Goal: Check status: Check status

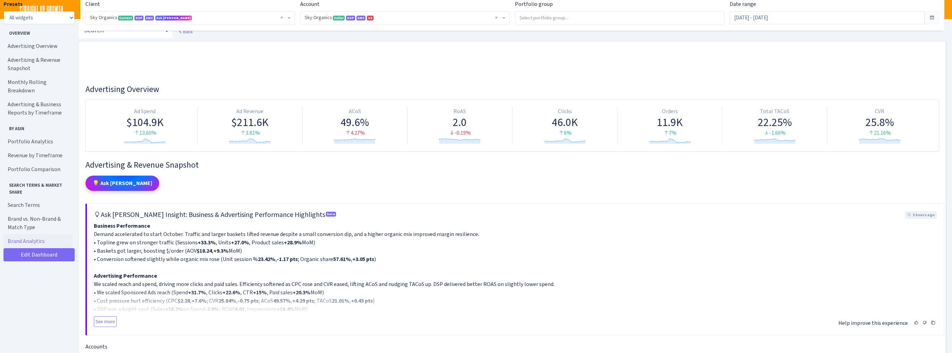
select select "[CREDIT_CARD_NUMBER]"
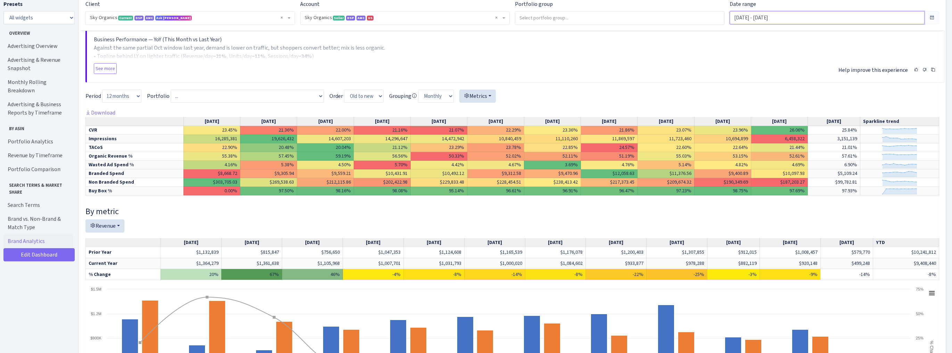
click at [755, 19] on input "Oct 1, 2025 - Oct 13, 2025" at bounding box center [827, 17] width 195 height 13
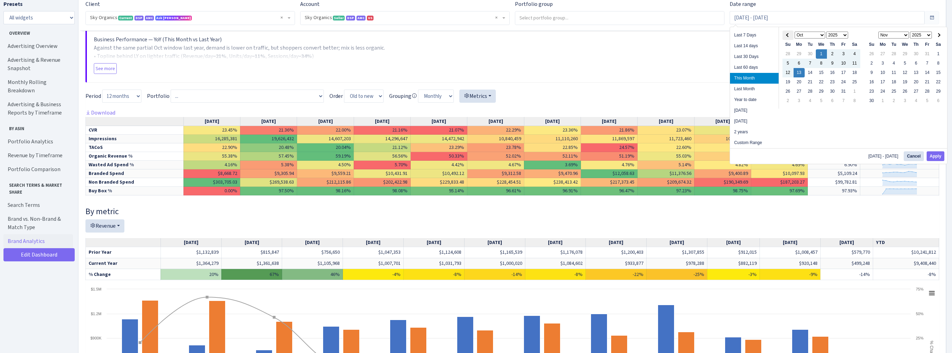
click at [788, 35] on span at bounding box center [788, 35] width 4 height 4
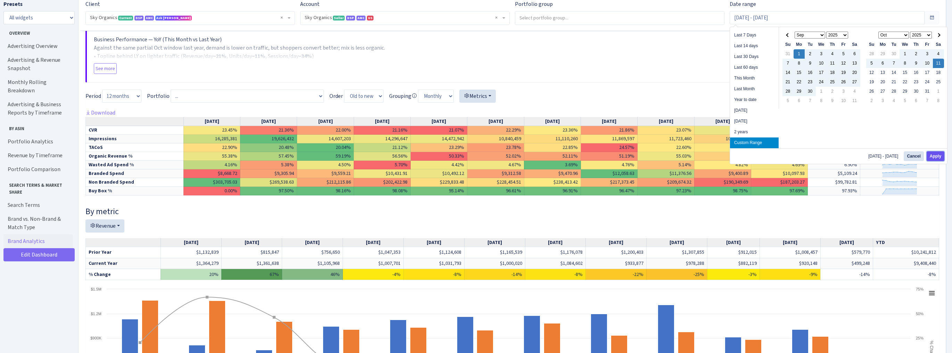
click at [932, 155] on button "Apply" at bounding box center [936, 157] width 18 height 10
type input "[DATE] - [DATE]"
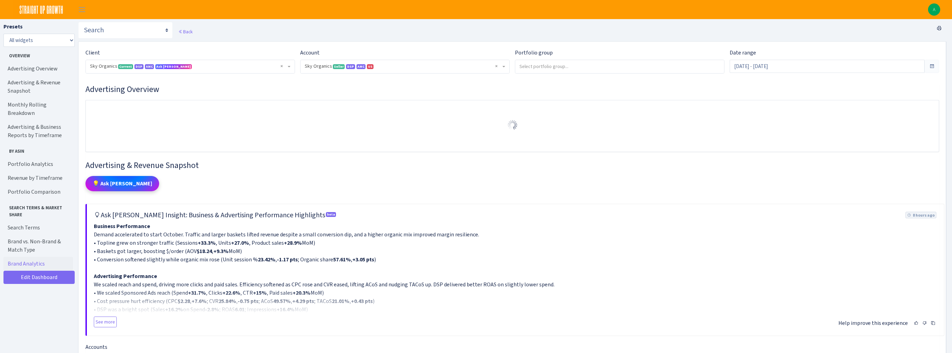
select select "[CREDIT_CARD_NUMBER]"
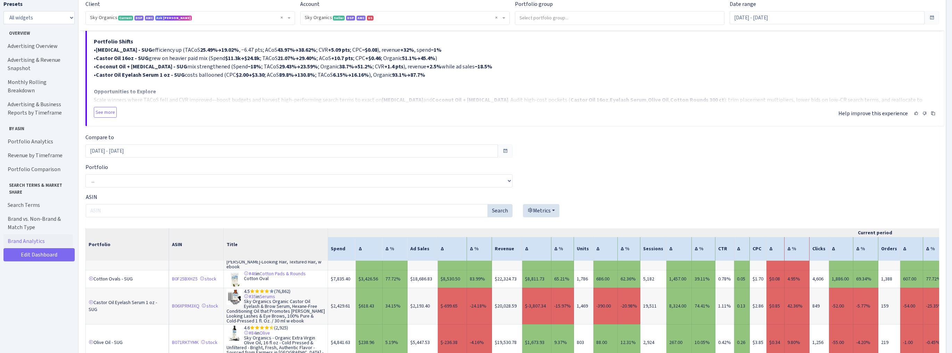
scroll to position [3531, 0]
click at [123, 179] on select "... 16oz Castor Oil w/Wraps Almond Oil 16oz - SUG Baby Cotton Swabs - SUG Batan…" at bounding box center [298, 181] width 427 height 13
click at [624, 160] on div "Portfolio Comparison 💡 Ask Dan 💬 AI Assistant Try one of these: Thinking . . . …" at bounding box center [512, 214] width 854 height 526
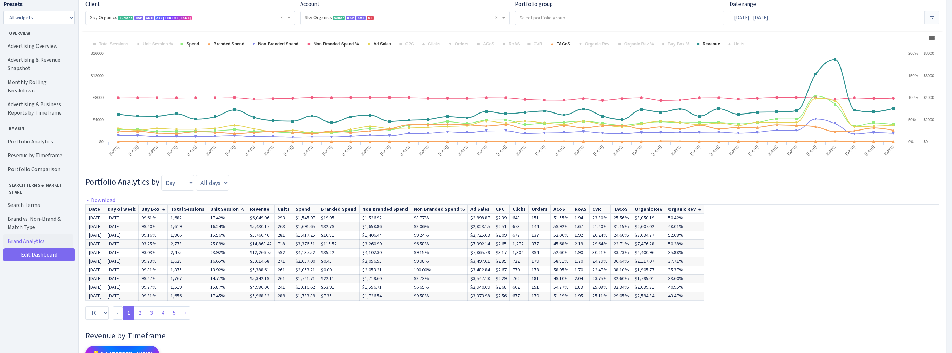
scroll to position [2058, 0]
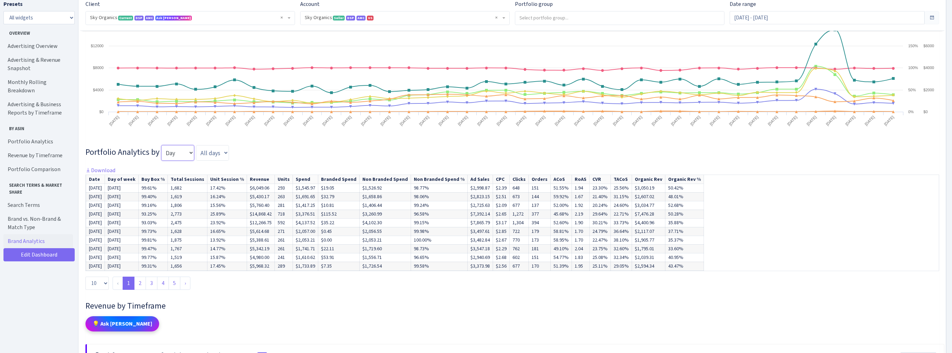
click at [181, 156] on select "Day Week Month Quarter" at bounding box center [177, 152] width 33 height 15
select select "week"
click at [161, 148] on select "Day Week Month Quarter" at bounding box center [177, 152] width 33 height 15
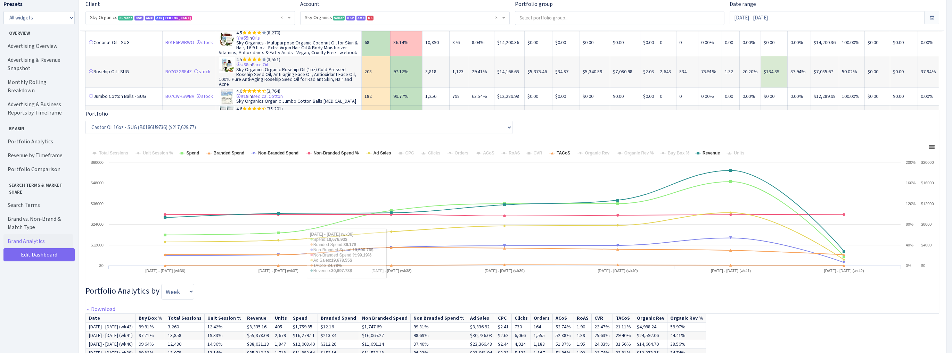
scroll to position [2002, 0]
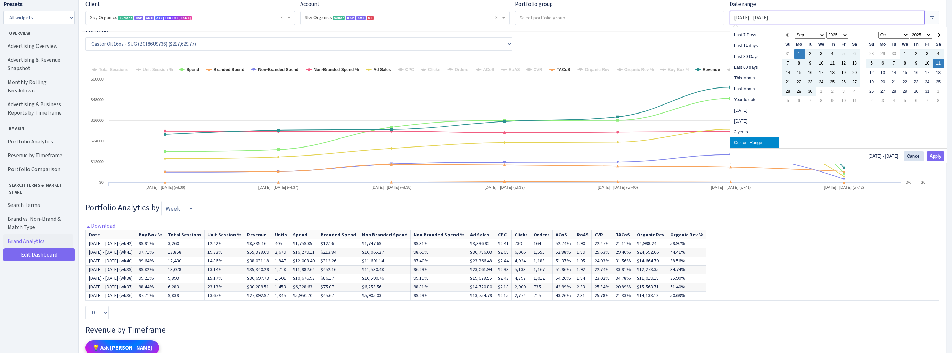
click at [783, 17] on input "Sep 1, 2025 - Oct 11, 2025" at bounding box center [827, 17] width 195 height 13
click at [933, 156] on button "Apply" at bounding box center [936, 157] width 18 height 10
type input "Oct 5, 2025 - Oct 11, 2025"
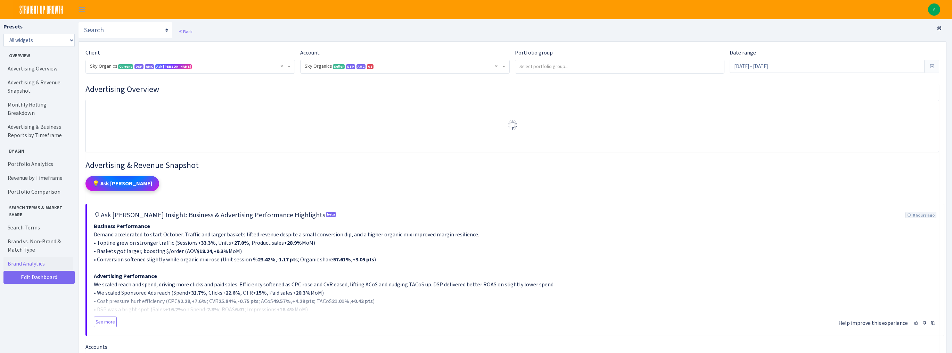
select select "[CREDIT_CARD_NUMBER]"
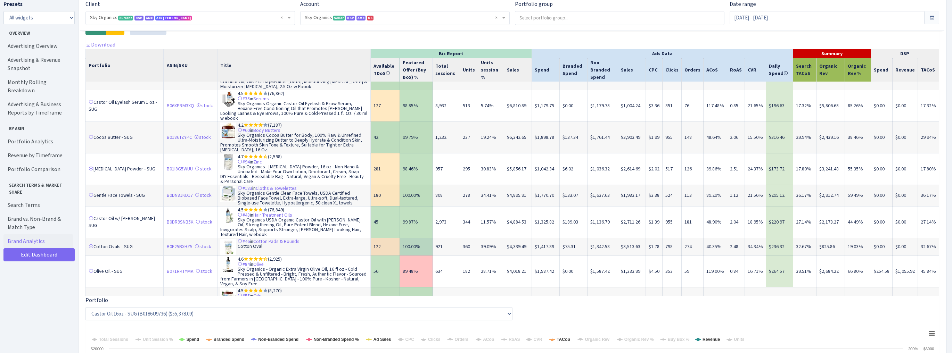
scroll to position [334, 0]
click at [819, 17] on input "[DATE] - [DATE]" at bounding box center [827, 17] width 195 height 13
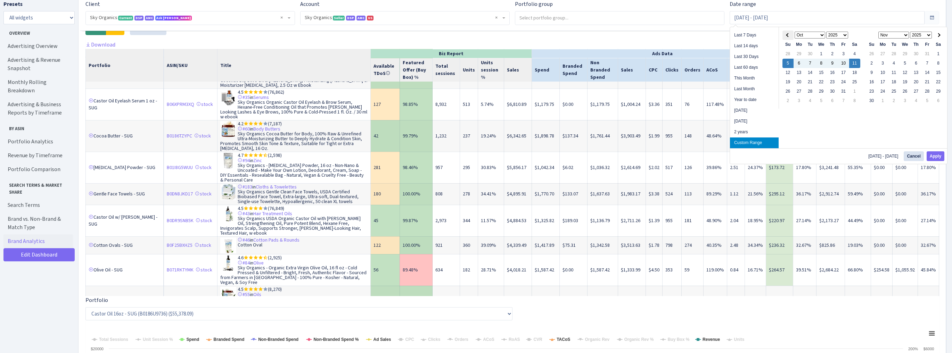
click at [784, 35] on th at bounding box center [788, 35] width 11 height 9
click at [937, 156] on button "Apply" at bounding box center [936, 157] width 18 height 10
type input "Sep 28, 2025 - Oct 4, 2025"
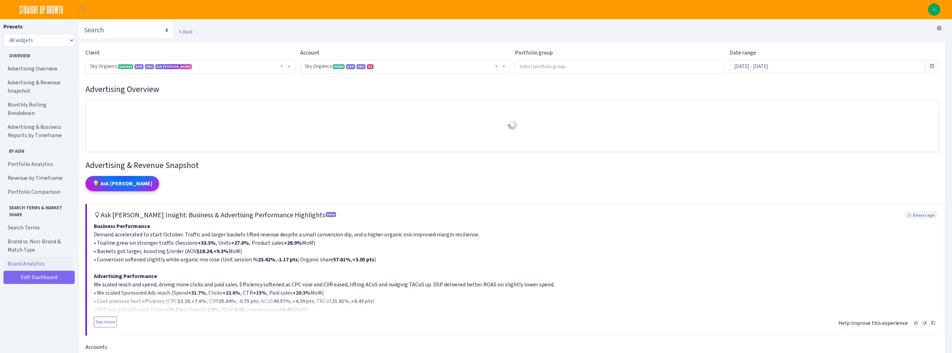
select select "[CREDIT_CARD_NUMBER]"
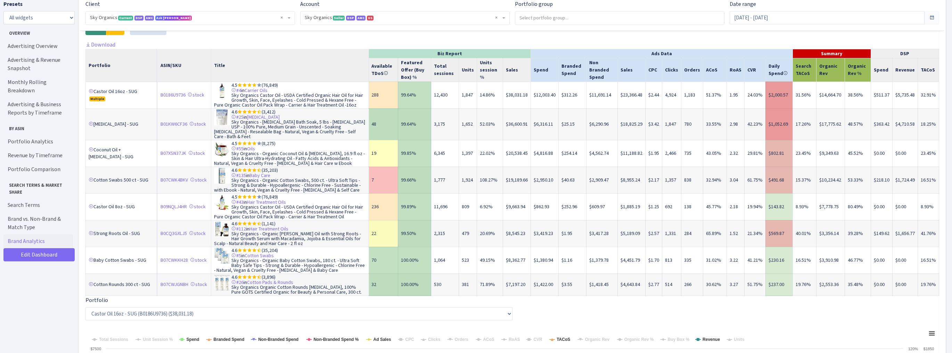
scroll to position [1529, 0]
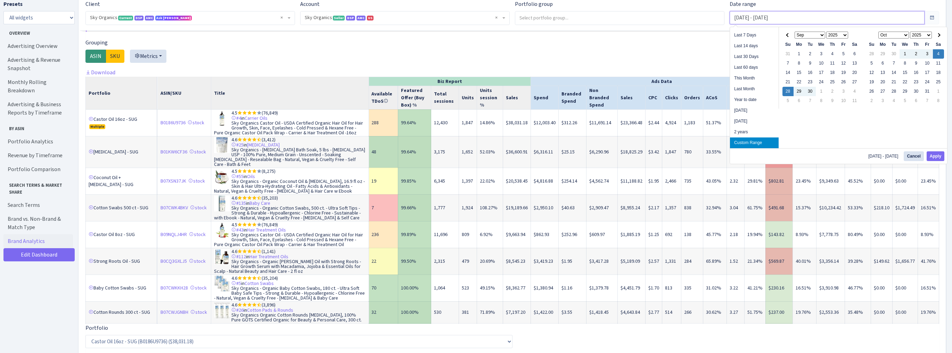
click at [769, 14] on input "Sep 28, 2025 - Oct 4, 2025" at bounding box center [827, 17] width 195 height 13
click at [933, 155] on button "Apply" at bounding box center [936, 157] width 18 height 10
type input "[DATE] - [DATE]"
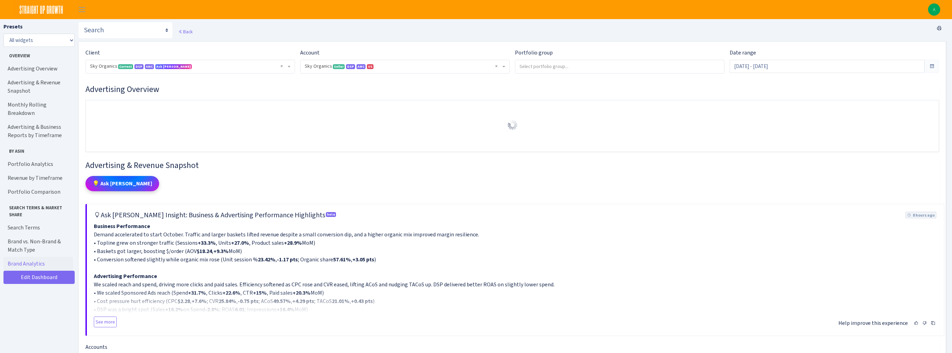
select select "[CREDIT_CARD_NUMBER]"
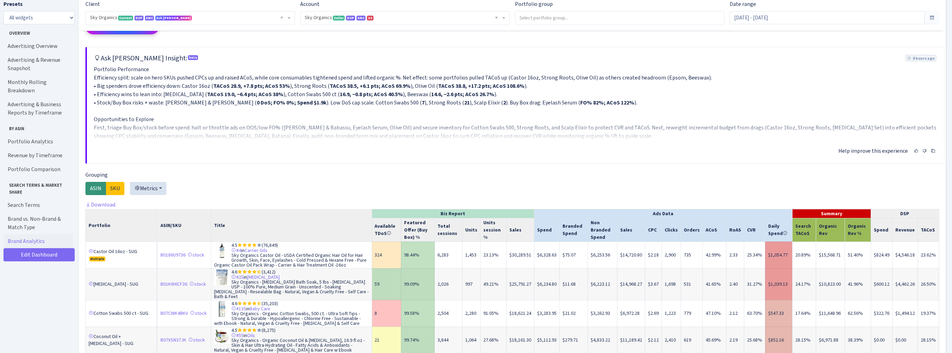
scroll to position [1390, 0]
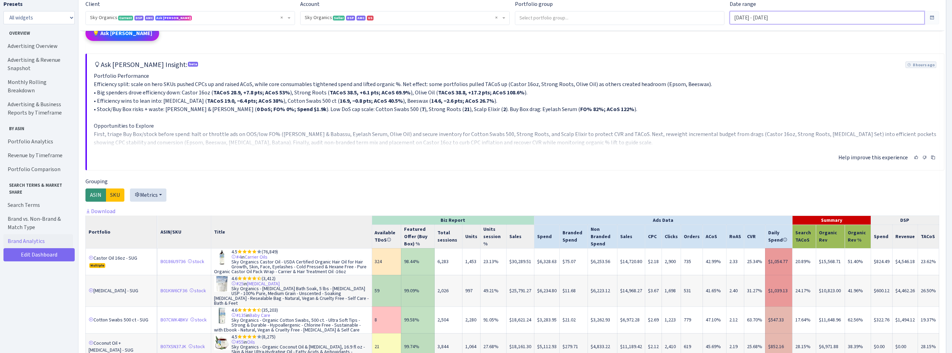
click at [787, 16] on input "Sep 7, 2025 - Sep 13, 2025" at bounding box center [827, 17] width 195 height 13
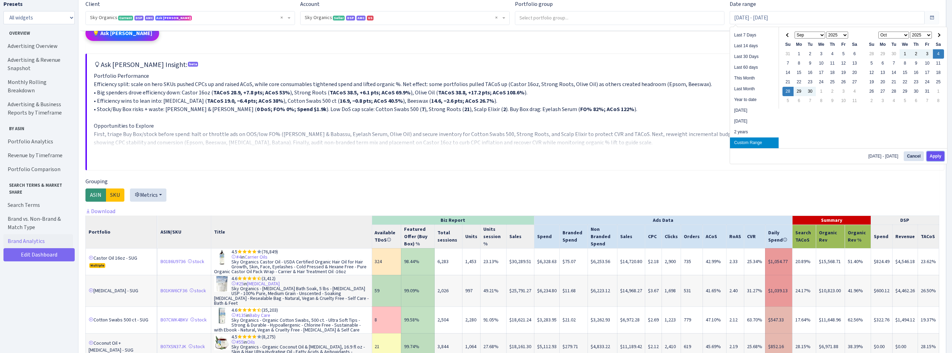
click at [934, 155] on button "Apply" at bounding box center [936, 157] width 18 height 10
type input "Sep 28, 2025 - Oct 4, 2025"
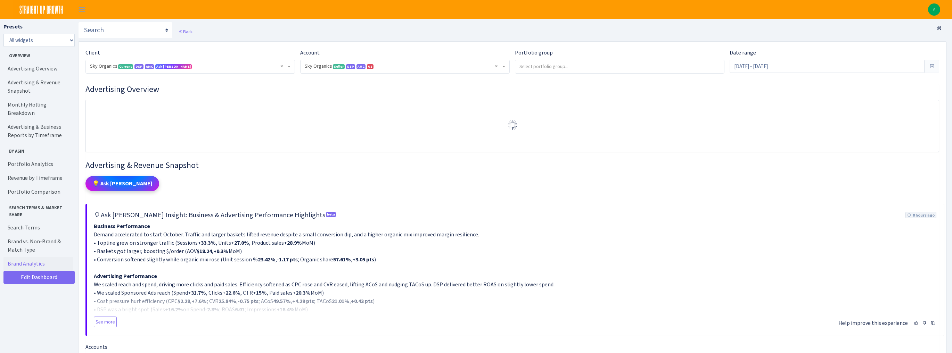
select select "[CREDIT_CARD_NUMBER]"
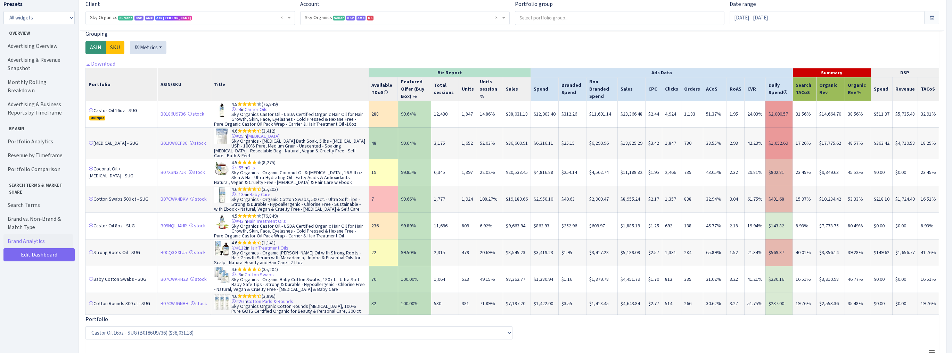
scroll to position [1529, 0]
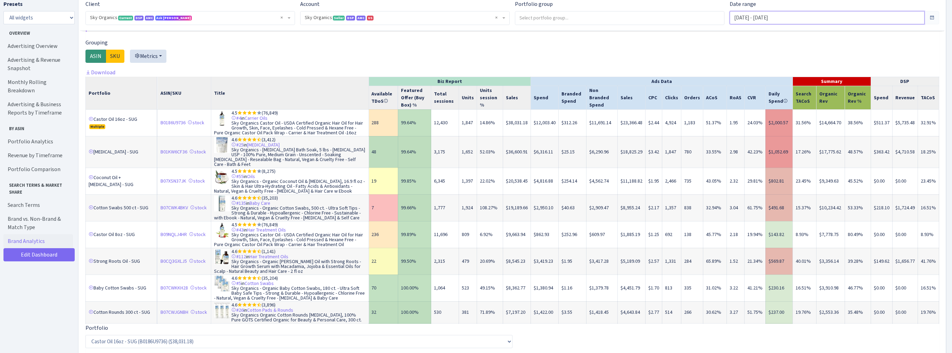
click at [803, 15] on input "Sep 28, 2025 - Oct 4, 2025" at bounding box center [827, 17] width 195 height 13
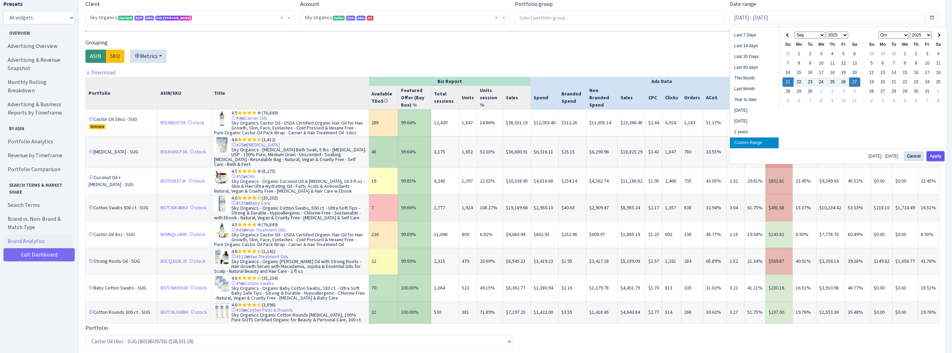
click at [938, 155] on button "Apply" at bounding box center [936, 157] width 18 height 10
type input "[DATE] - [DATE]"
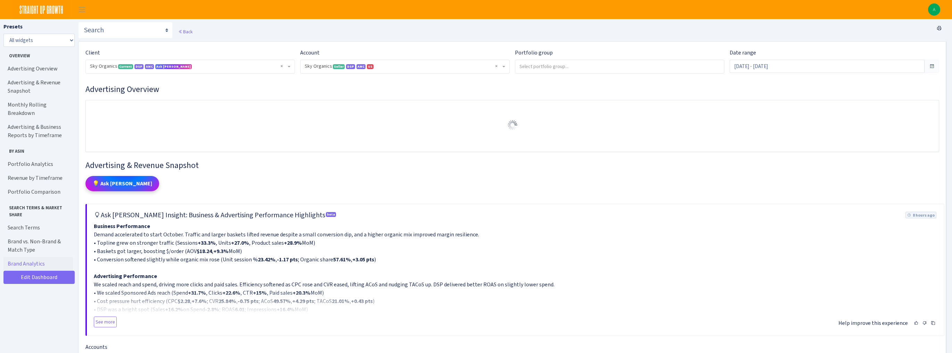
select select "[CREDIT_CARD_NUMBER]"
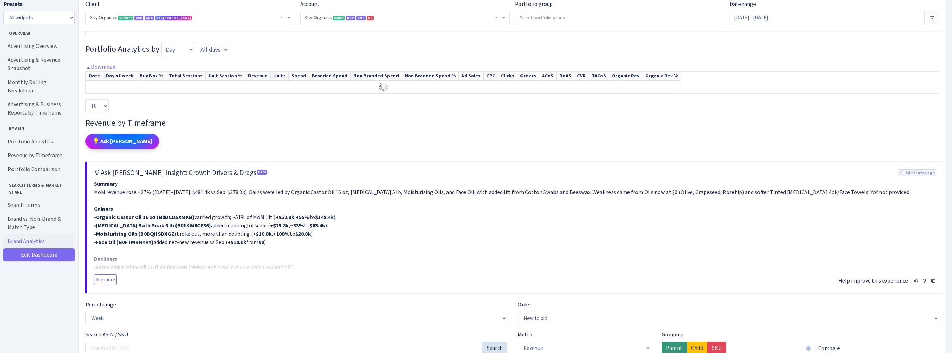
scroll to position [1474, 0]
